Goal: Information Seeking & Learning: Learn about a topic

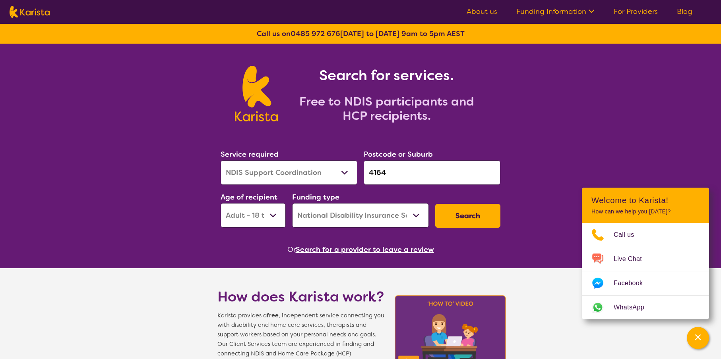
select select "NDIS Support Coordination"
select select "AD"
select select "NDIS"
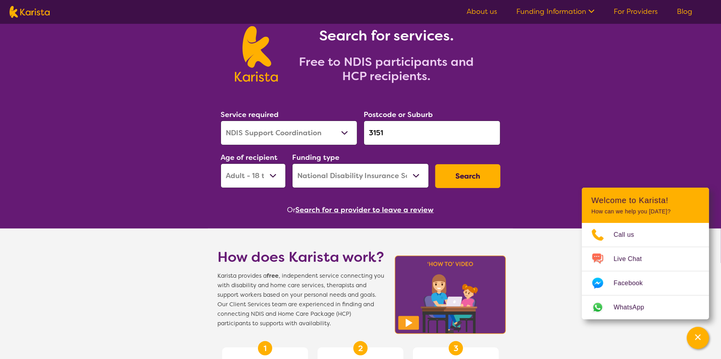
click at [432, 135] on input "3151" at bounding box center [431, 133] width 137 height 25
click at [408, 133] on input "3151" at bounding box center [431, 133] width 137 height 25
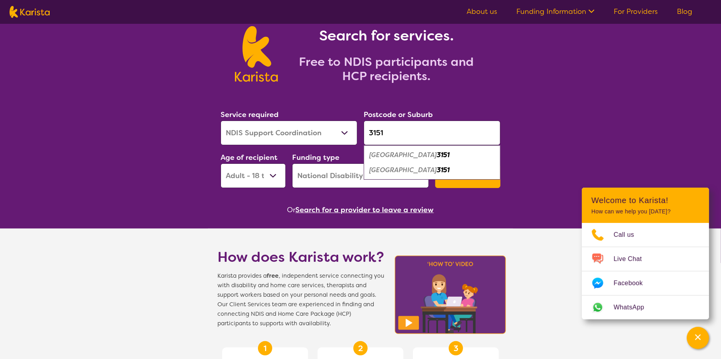
click at [398, 170] on em "Burwood Heights" at bounding box center [403, 170] width 68 height 8
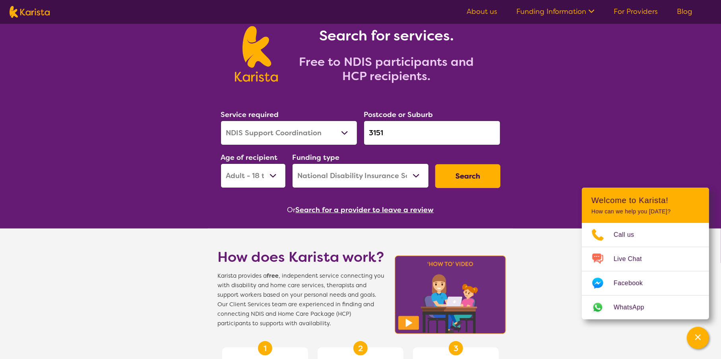
click at [369, 135] on input "3151" at bounding box center [431, 133] width 137 height 25
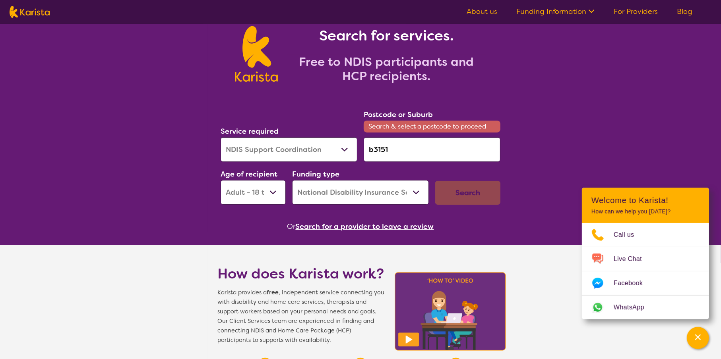
type input "3151"
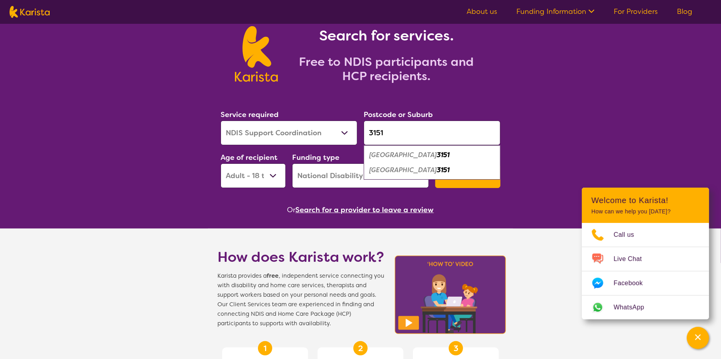
click at [384, 169] on em "Burwood Heights" at bounding box center [403, 170] width 68 height 8
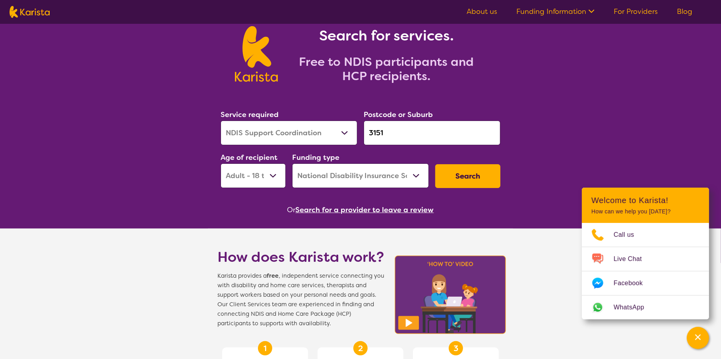
click at [303, 134] on select "Allied Health Assistant Assessment (ADHD or Autism) Behaviour support Counselli…" at bounding box center [288, 133] width 137 height 25
click at [220, 121] on select "Allied Health Assistant Assessment (ADHD or Autism) Behaviour support Counselli…" at bounding box center [288, 133] width 137 height 25
click at [462, 165] on button "Search" at bounding box center [467, 176] width 65 height 24
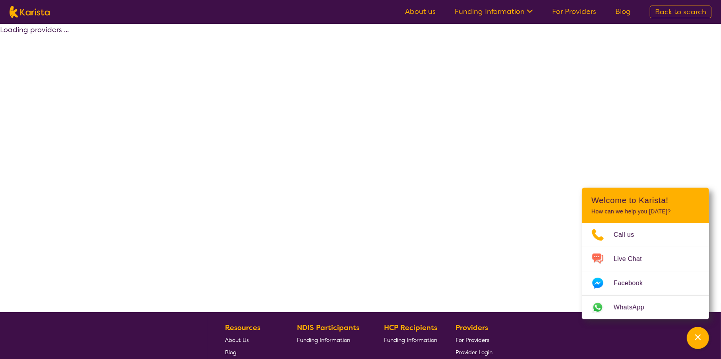
select select "by_score"
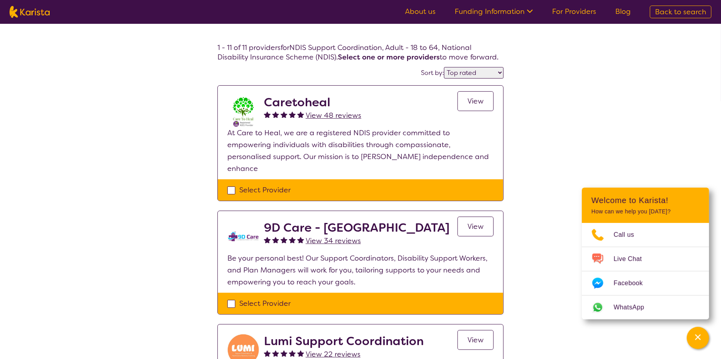
scroll to position [40, 0]
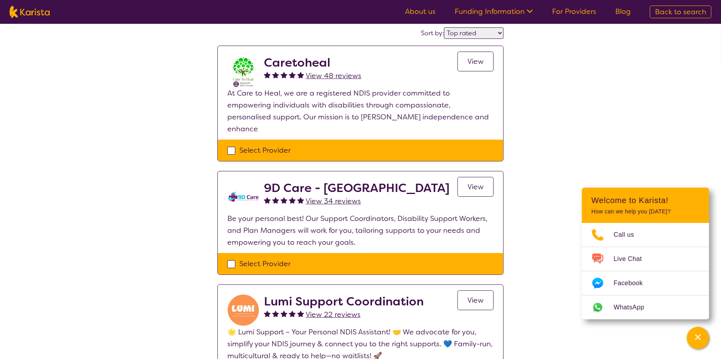
select select "NDIS Support Coordination"
select select "AD"
select select "NDIS"
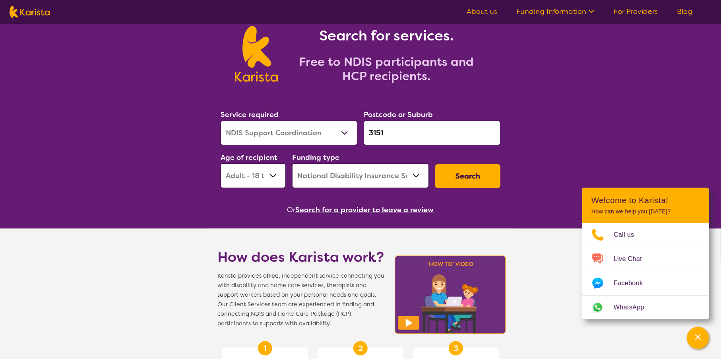
click at [264, 170] on select "Early Childhood - 0 to 9 Child - 10 to 11 Adolescent - 12 to 17 Adult - 18 to 6…" at bounding box center [252, 176] width 65 height 25
select select "EC"
click at [220, 164] on select "Early Childhood - 0 to 9 Child - 10 to 11 Adolescent - 12 to 17 Adult - 18 to 6…" at bounding box center [252, 176] width 65 height 25
click at [481, 170] on button "Search" at bounding box center [467, 176] width 65 height 24
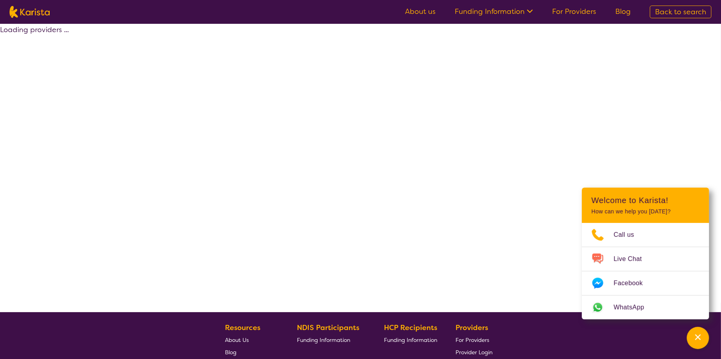
select select "by_score"
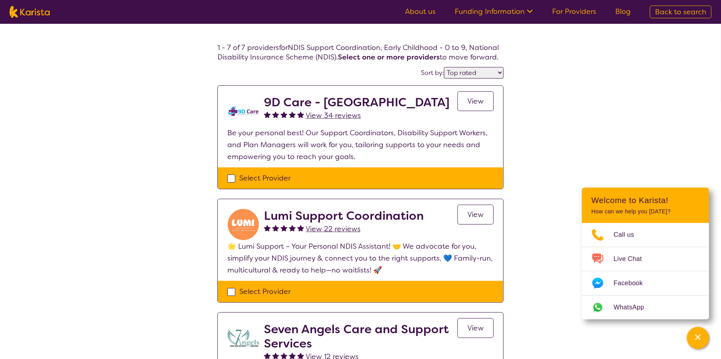
click at [475, 100] on span "View" at bounding box center [475, 102] width 16 height 10
click at [469, 219] on span "View" at bounding box center [475, 215] width 16 height 10
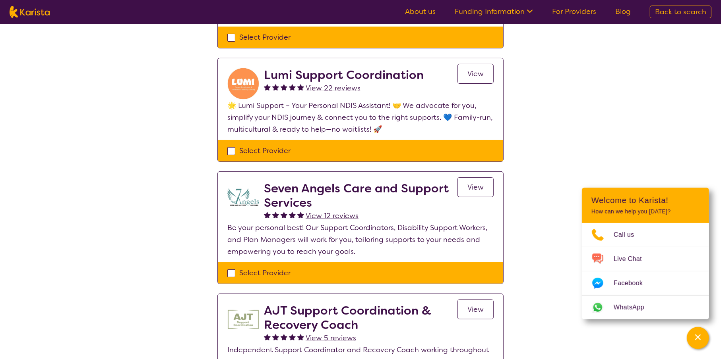
scroll to position [159, 0]
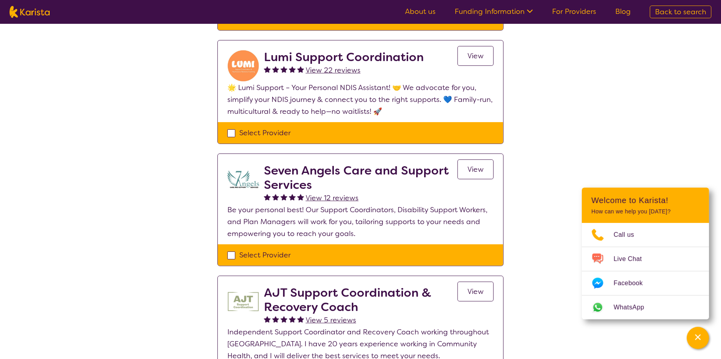
click at [474, 166] on span "View" at bounding box center [475, 170] width 16 height 10
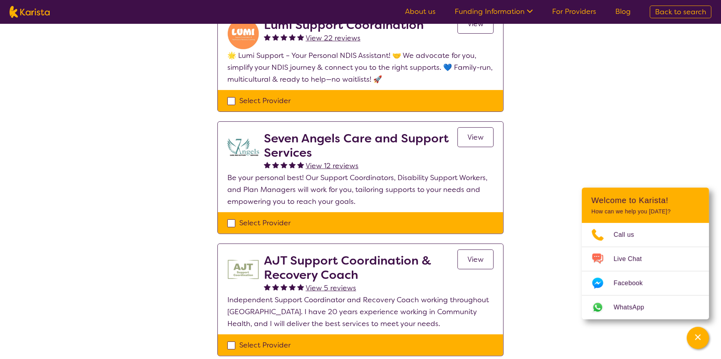
scroll to position [278, 0]
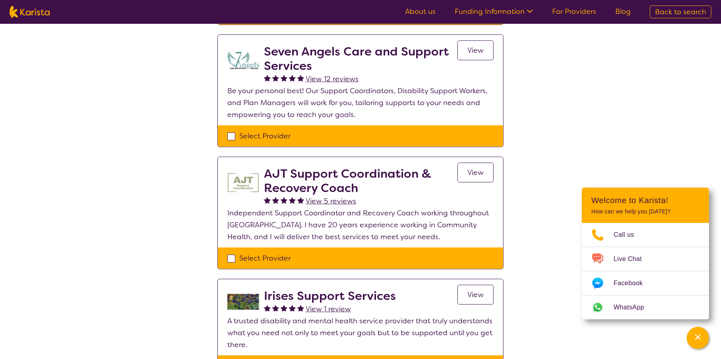
click at [473, 167] on link "View" at bounding box center [475, 173] width 36 height 20
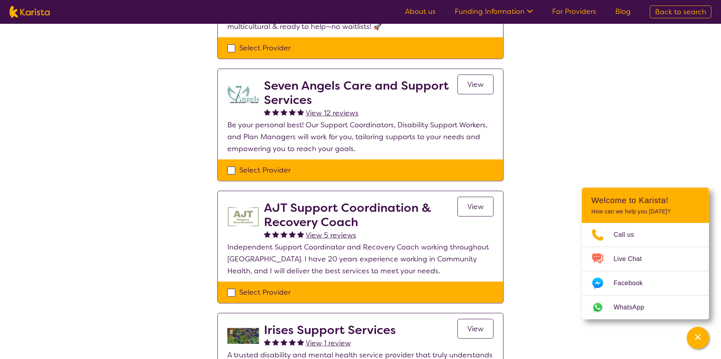
scroll to position [238, 0]
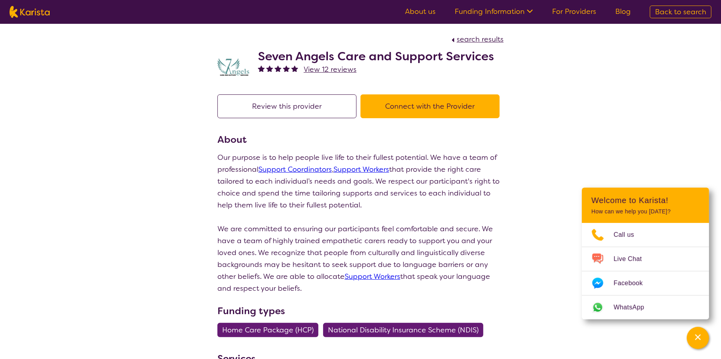
click at [499, 55] on div "Seven Angels Care and Support Services View 12 reviews" at bounding box center [360, 65] width 286 height 40
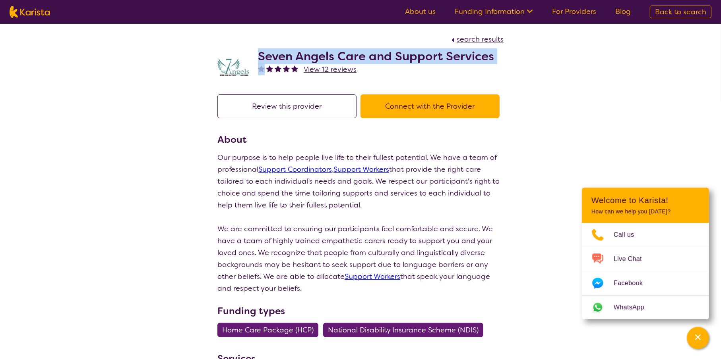
click at [499, 55] on div "Seven Angels Care and Support Services View 12 reviews" at bounding box center [360, 65] width 286 height 40
copy h2 "Seven Angels Care and Support Services"
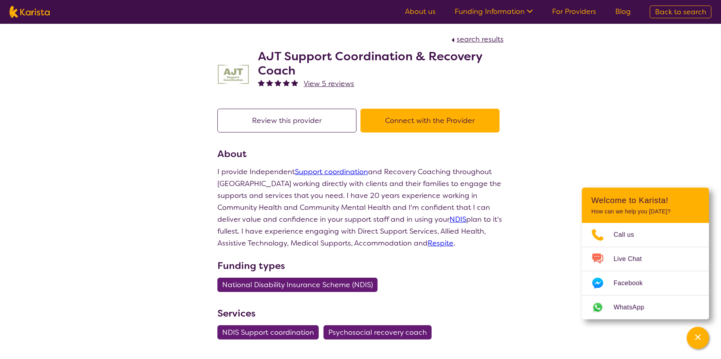
click at [372, 50] on h2 "AJT Support Coordination & Recovery Coach" at bounding box center [380, 63] width 245 height 29
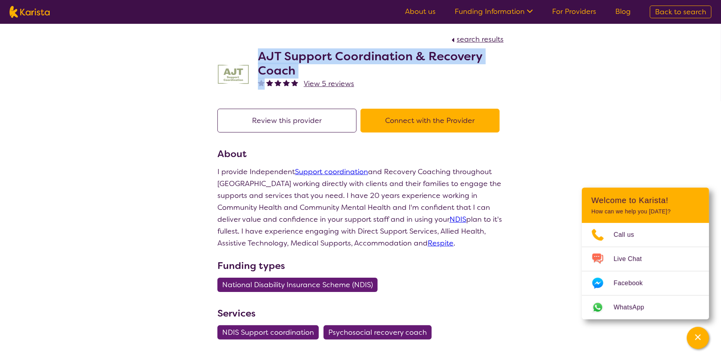
click at [372, 50] on h2 "AJT Support Coordination & Recovery Coach" at bounding box center [380, 63] width 245 height 29
copy h2 "AJT Support Coordination & Recovery Coach"
